Goal: Find specific page/section: Find specific page/section

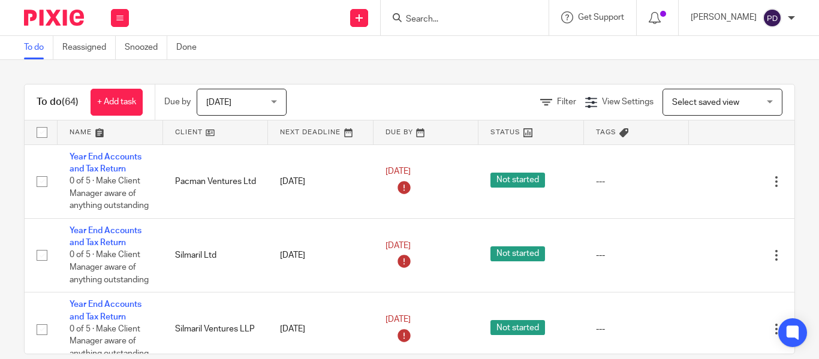
click at [405, 16] on input "Search" at bounding box center [459, 19] width 108 height 11
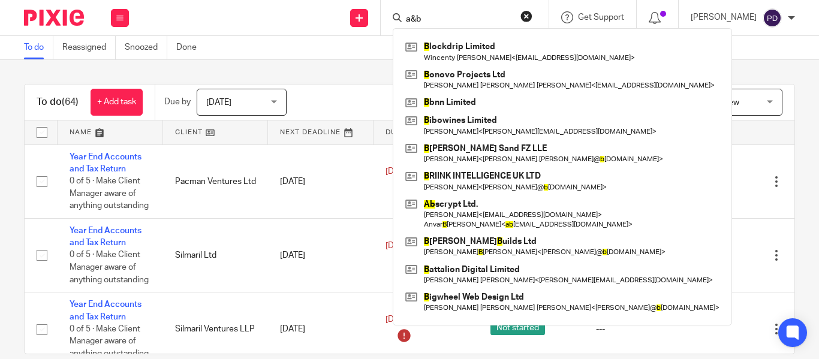
type input "a&b"
drag, startPoint x: 416, startPoint y: 8, endPoint x: 265, endPoint y: 8, distance: 151.7
click at [266, 8] on div "Send new email Create task Add client a&b B lockdrip Limited [PERSON_NAME] [PER…" at bounding box center [480, 17] width 678 height 35
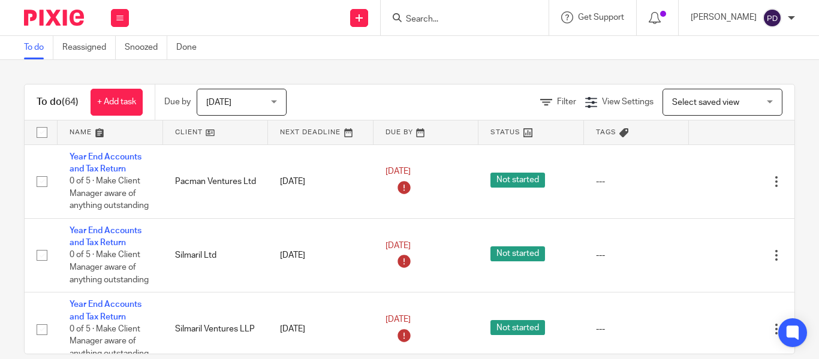
click at [405, 23] on input "Search" at bounding box center [459, 19] width 108 height 11
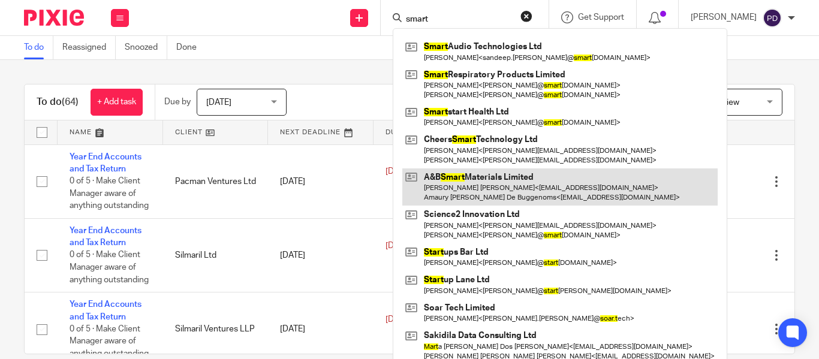
type input "smart"
click at [465, 181] on link at bounding box center [559, 187] width 315 height 37
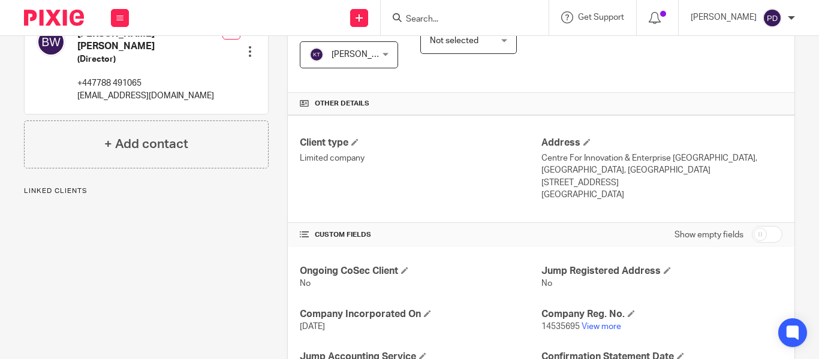
scroll to position [360, 0]
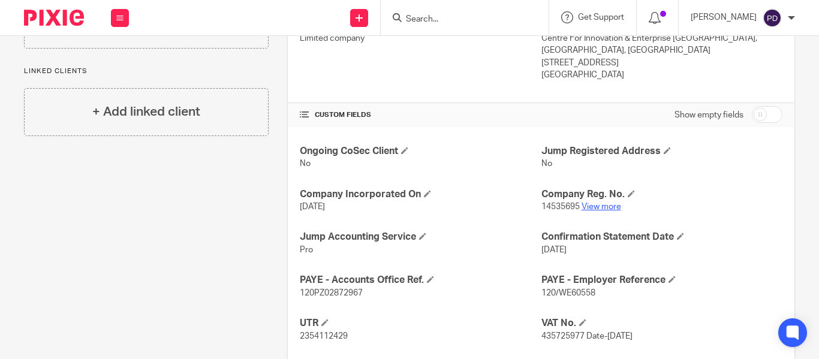
click at [588, 206] on link "View more" at bounding box center [602, 207] width 40 height 8
